Goal: Information Seeking & Learning: Check status

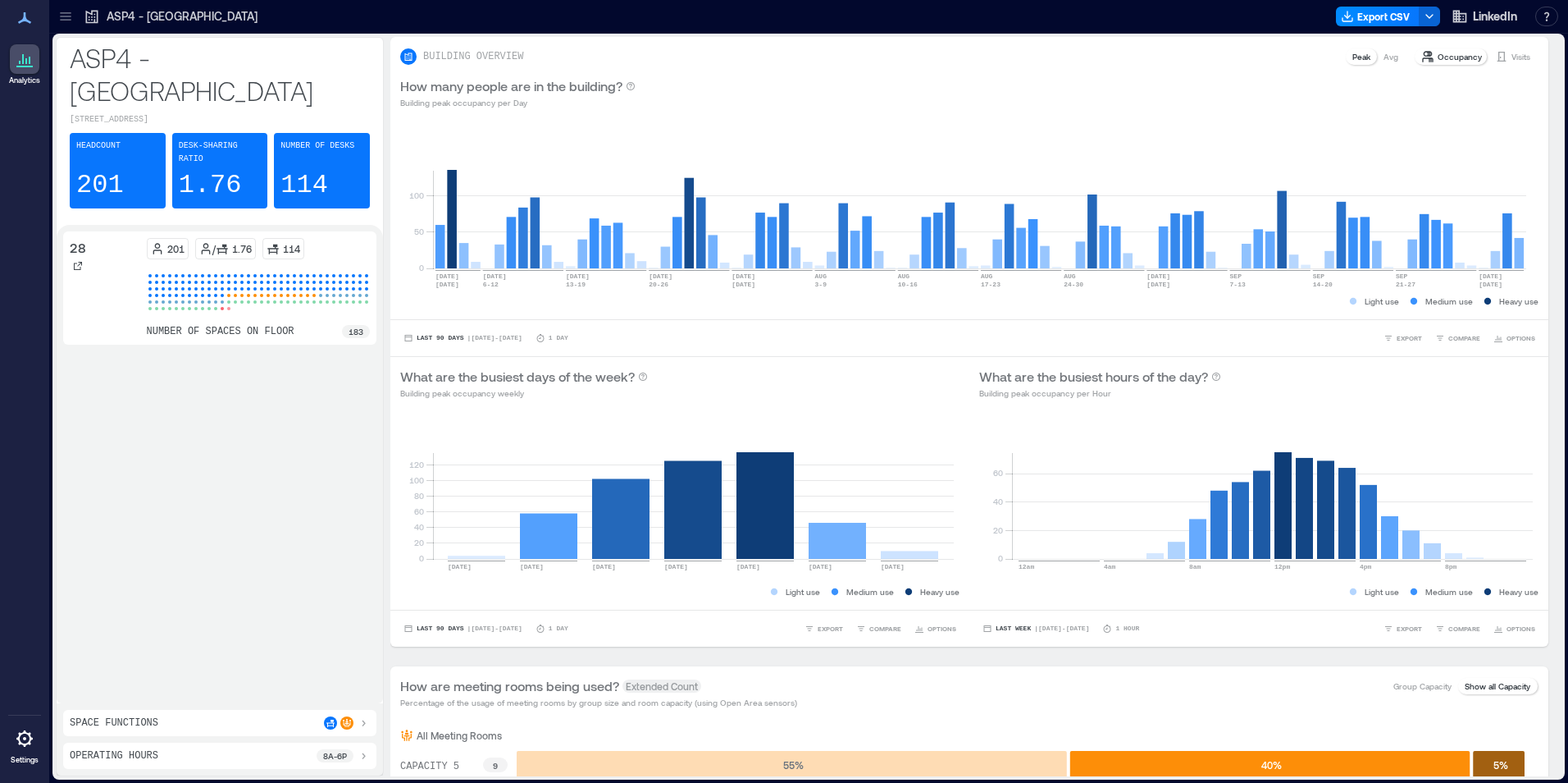
click at [58, 15] on icon at bounding box center [66, 17] width 17 height 17
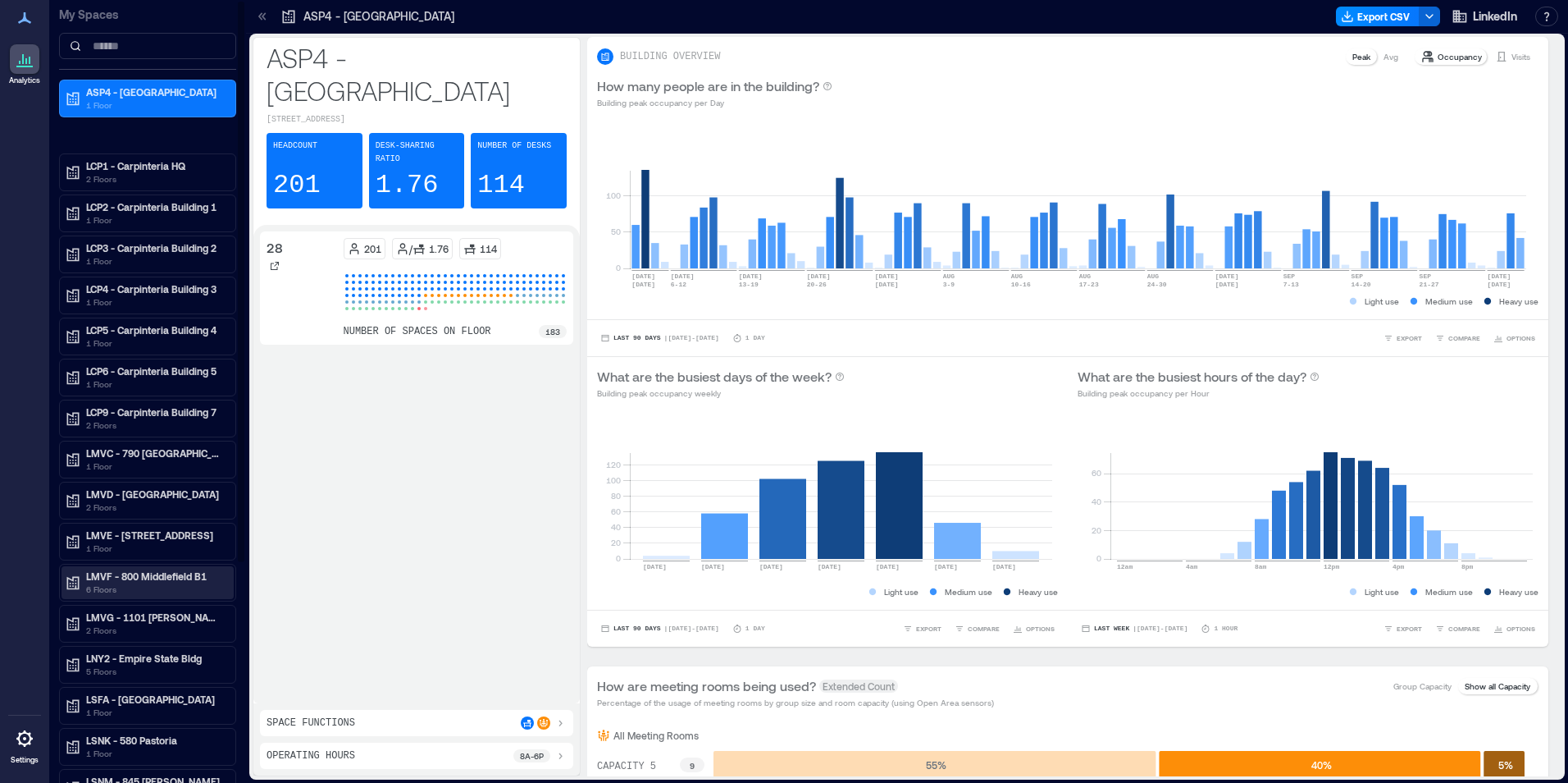
click at [162, 578] on p "LMVF - 800 Middlefield B1" at bounding box center [154, 576] width 138 height 13
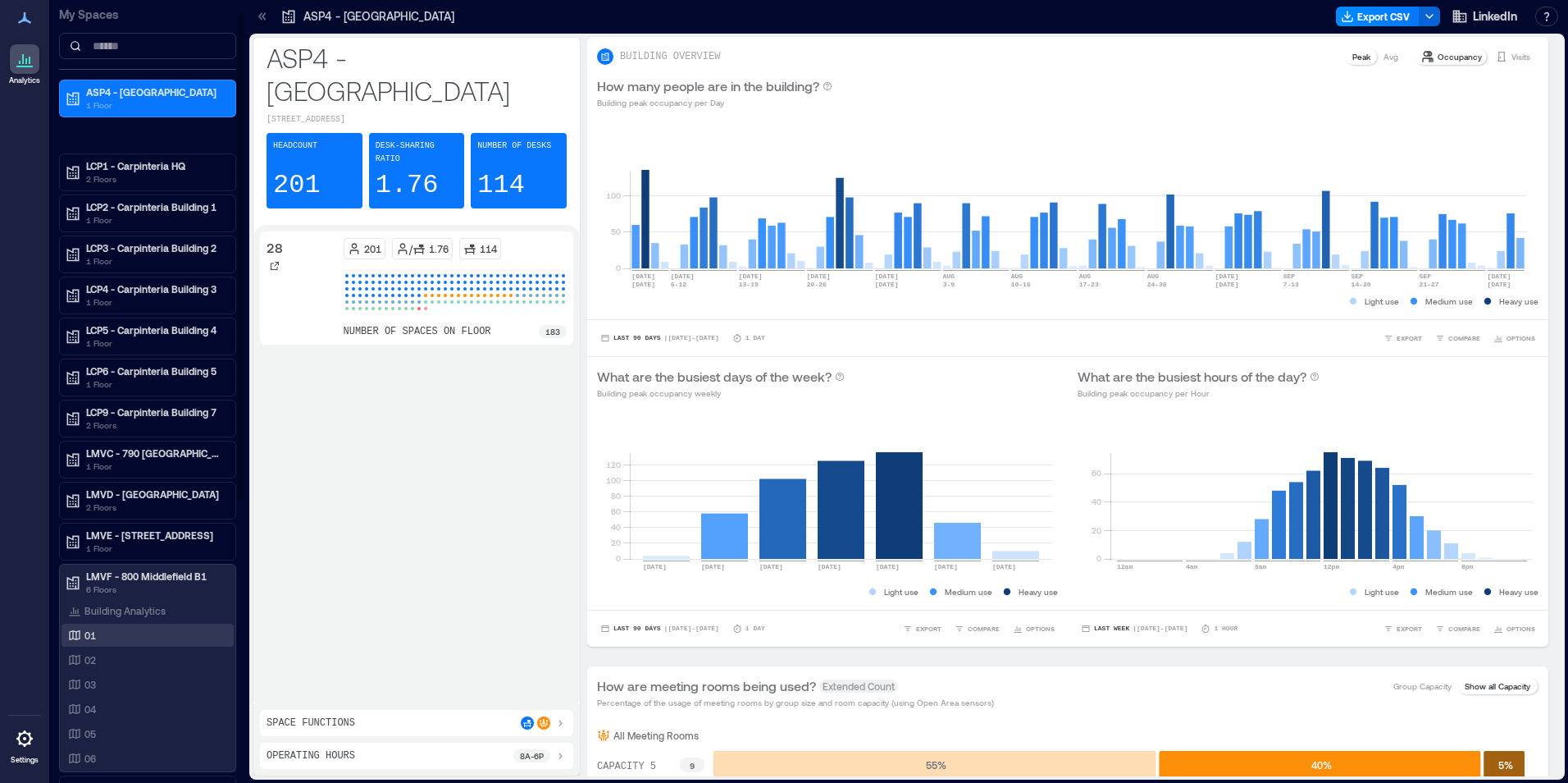
scroll to position [82, 0]
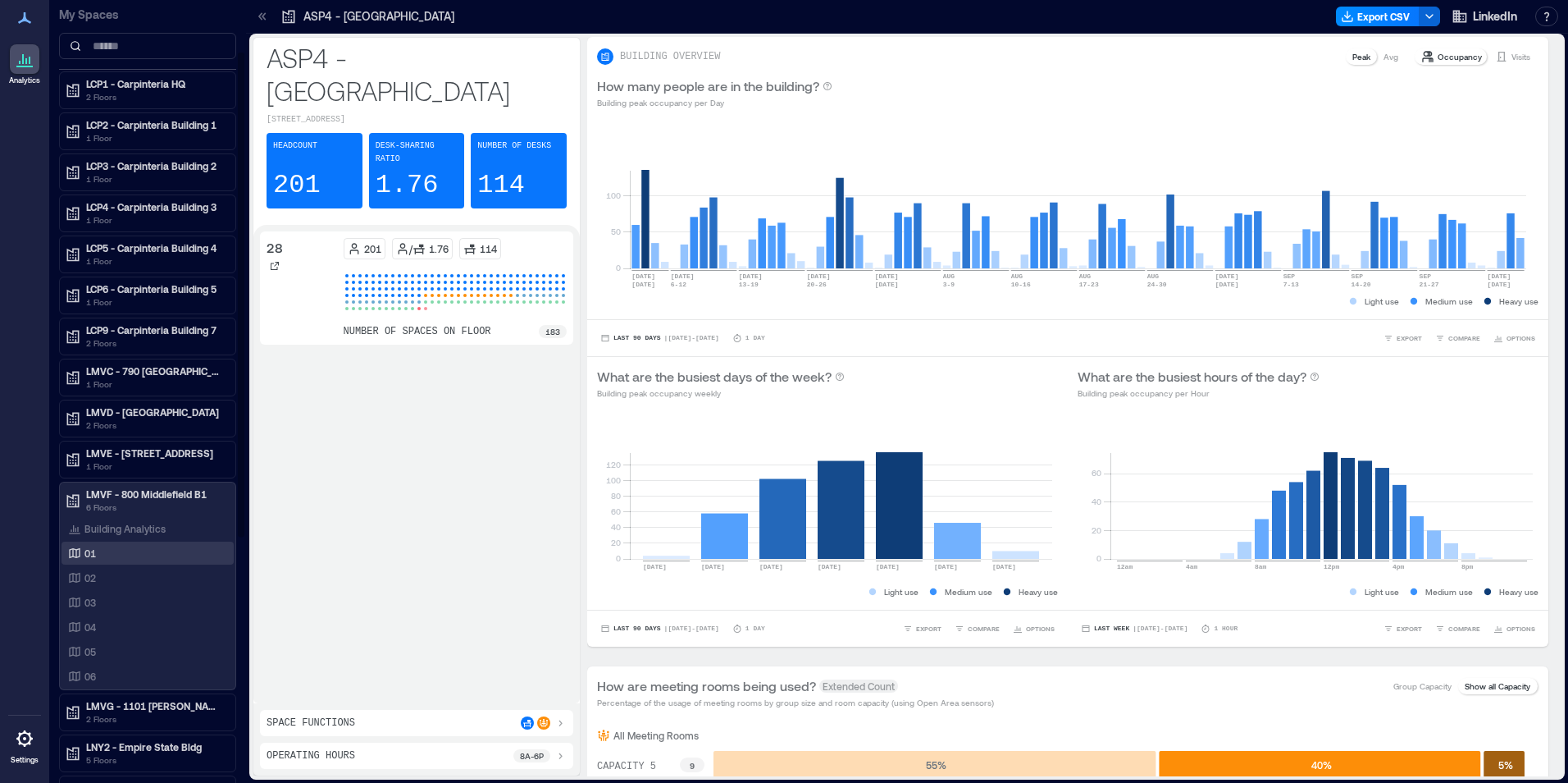
click at [119, 542] on div "01" at bounding box center [148, 553] width 173 height 23
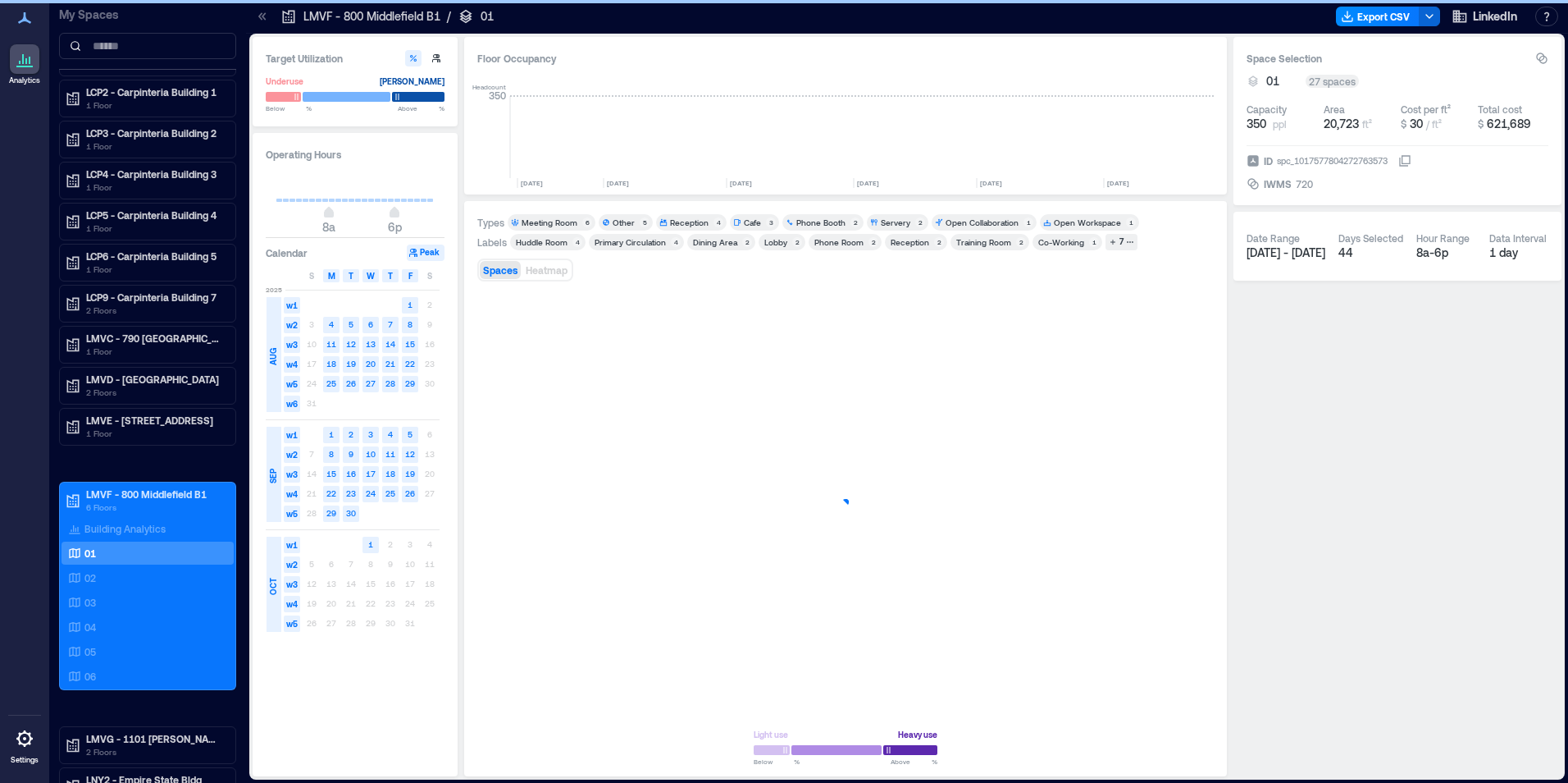
scroll to position [0, 4642]
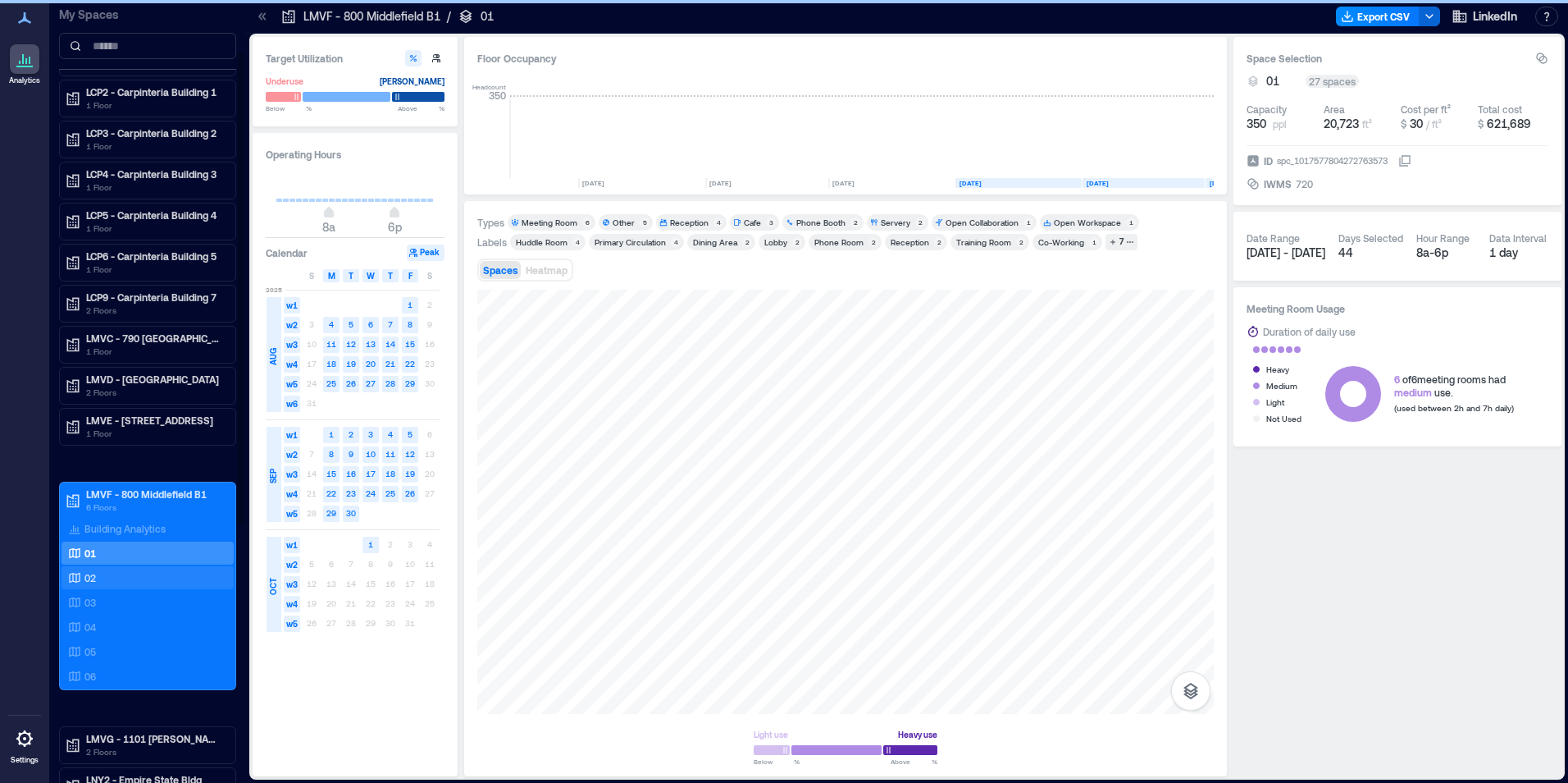
click at [122, 578] on div "02" at bounding box center [144, 578] width 159 height 17
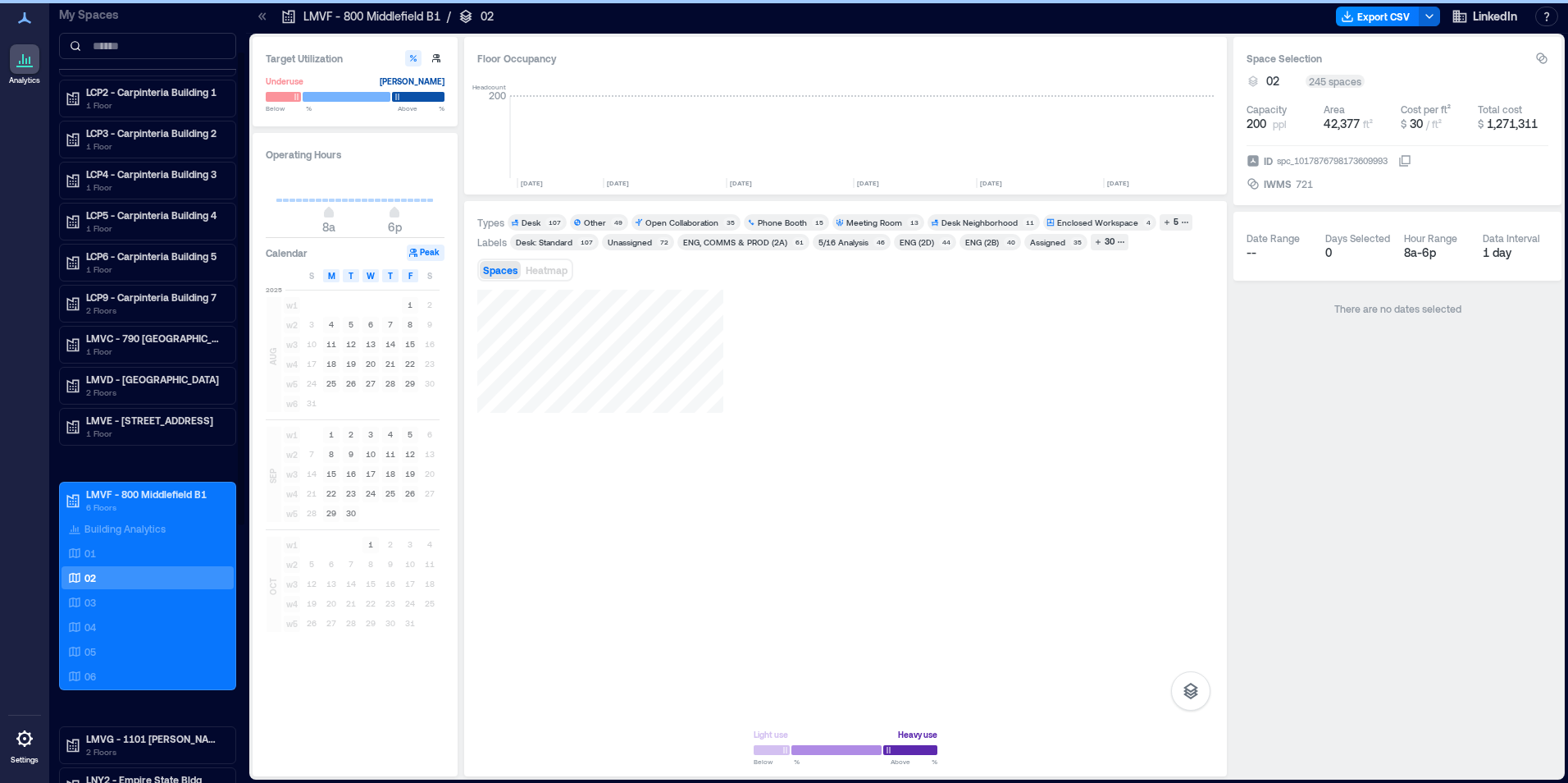
scroll to position [0, 4642]
